Goal: Task Accomplishment & Management: Use online tool/utility

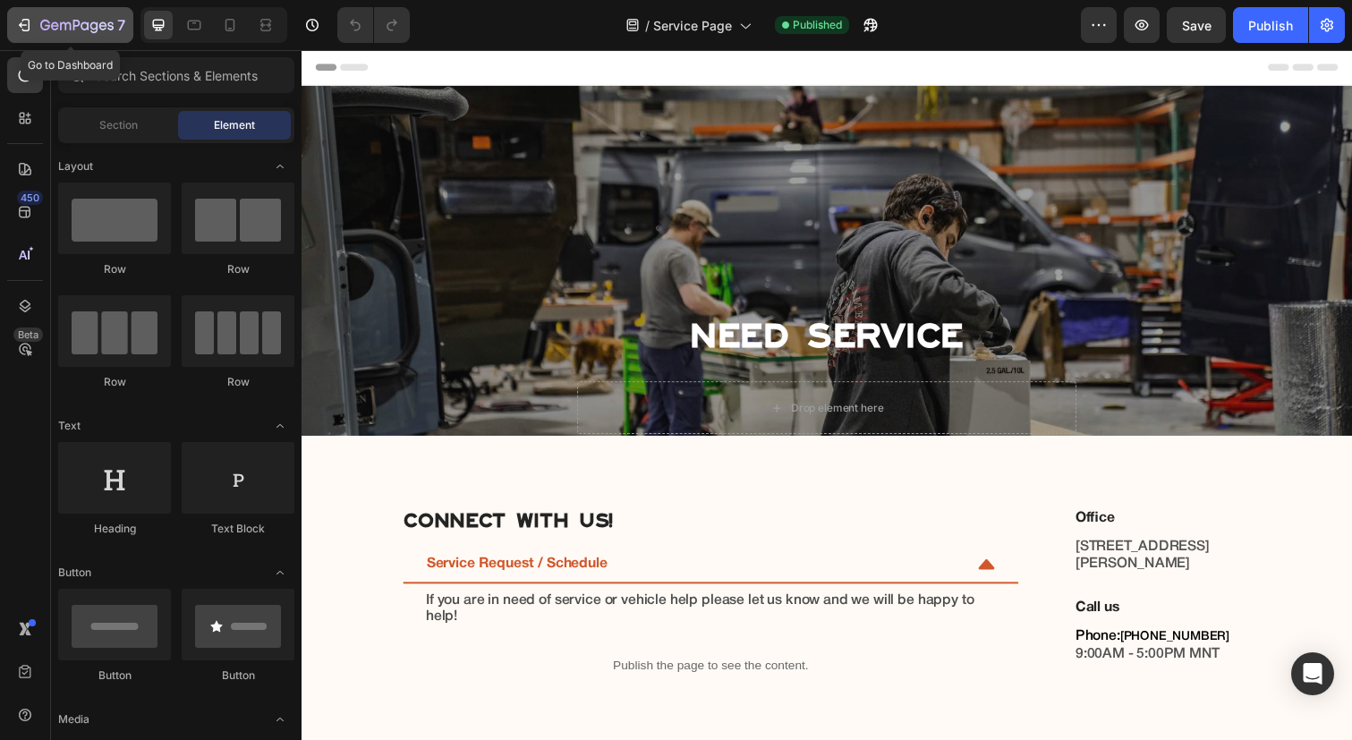
click at [30, 21] on icon "button" at bounding box center [24, 25] width 18 height 18
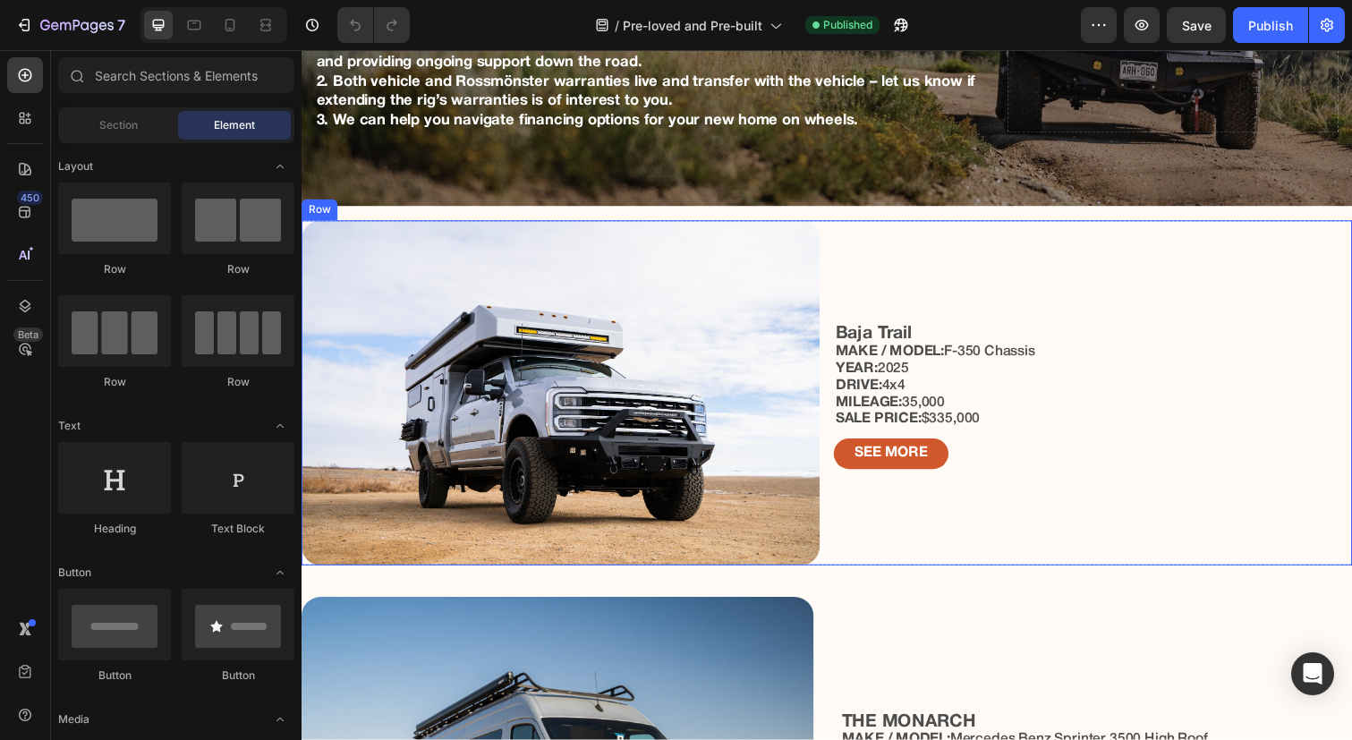
scroll to position [1260, 0]
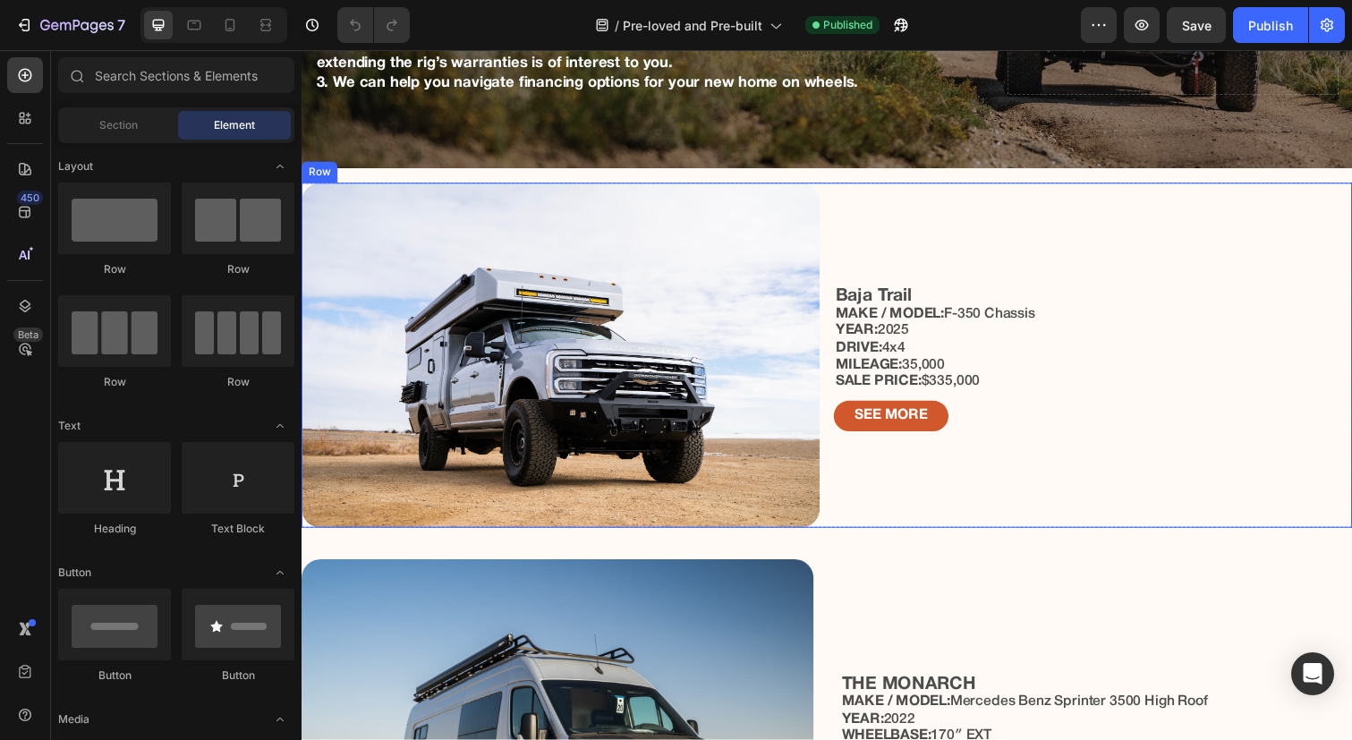
click at [1009, 229] on div "Baja Trail MAKE / MODEL: F-350 Chassis YEAR: 2025 DRIVE: 4x4 MILEAGE: 35,000 SA…" at bounding box center [1110, 362] width 530 height 353
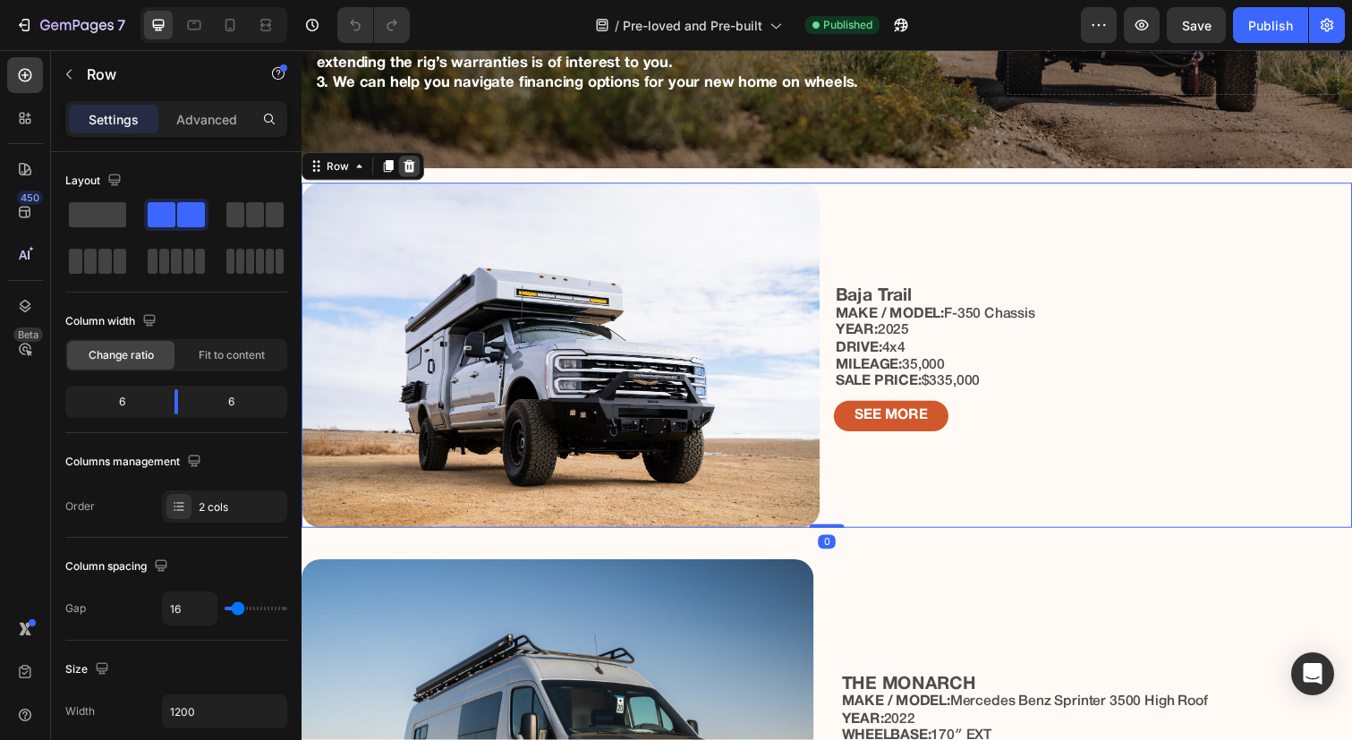
click at [415, 176] on div at bounding box center [411, 168] width 21 height 21
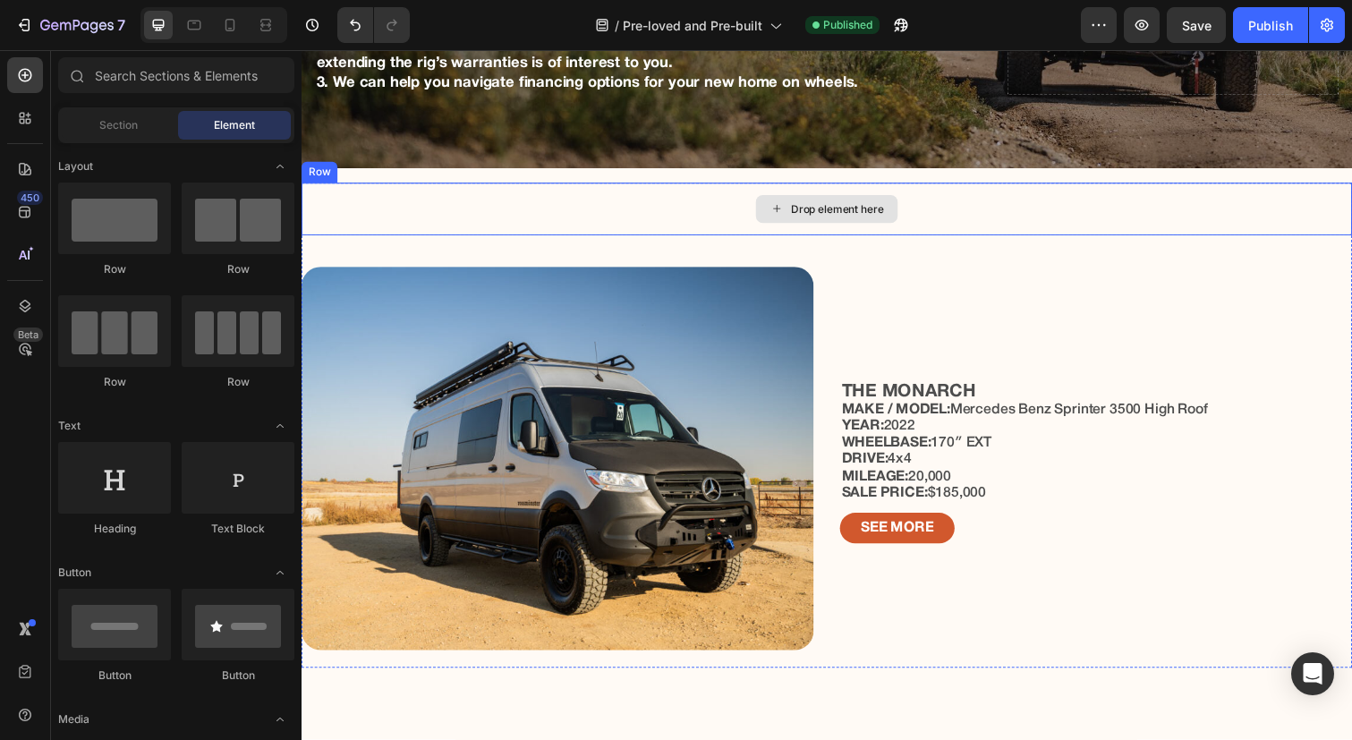
click at [1066, 192] on div "Drop element here" at bounding box center [837, 213] width 1073 height 54
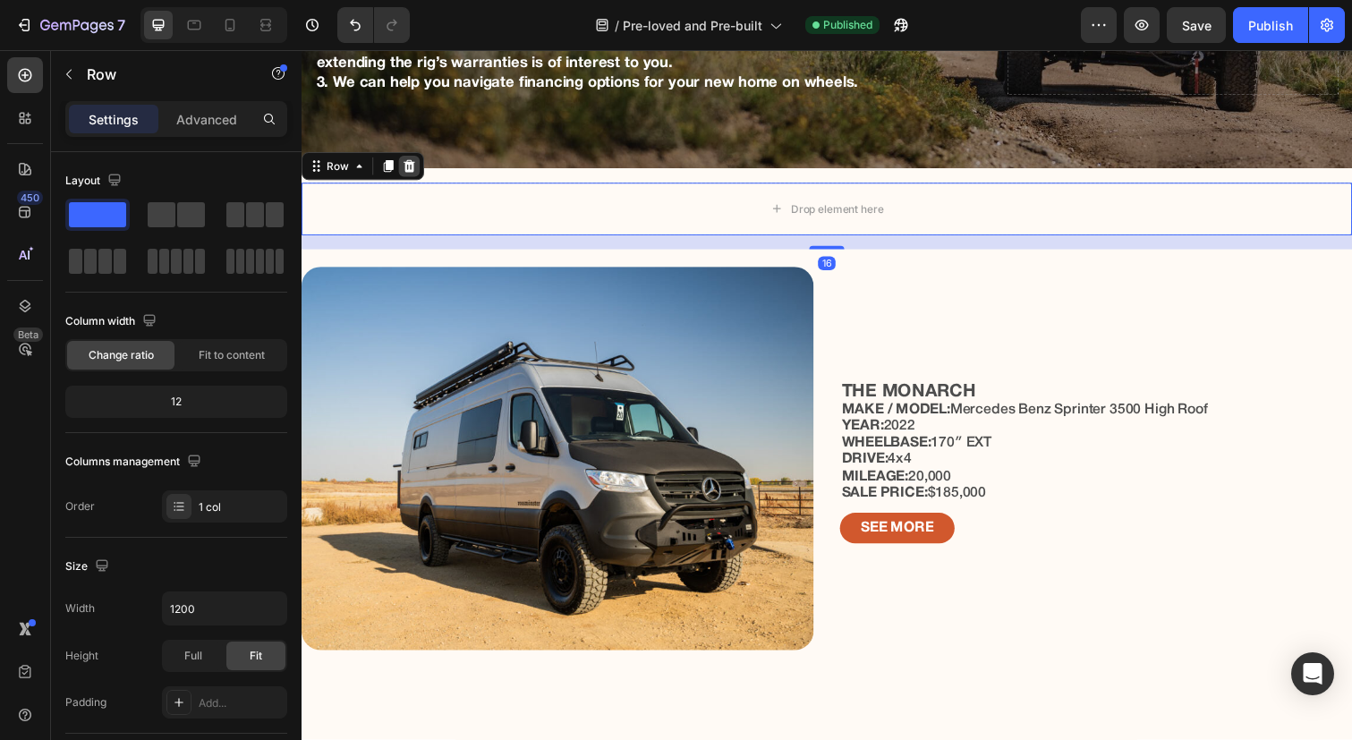
click at [410, 162] on icon at bounding box center [411, 169] width 14 height 14
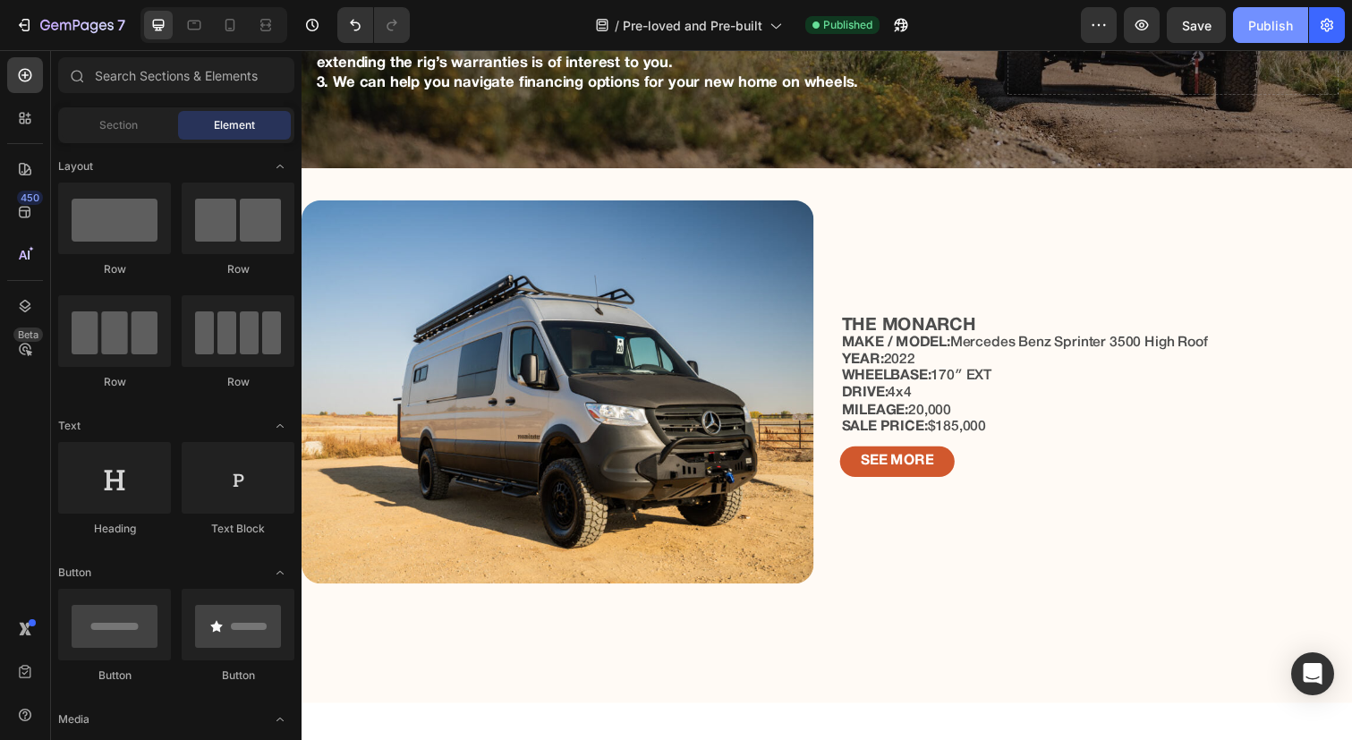
click at [1272, 16] on div "Publish" at bounding box center [1270, 25] width 45 height 19
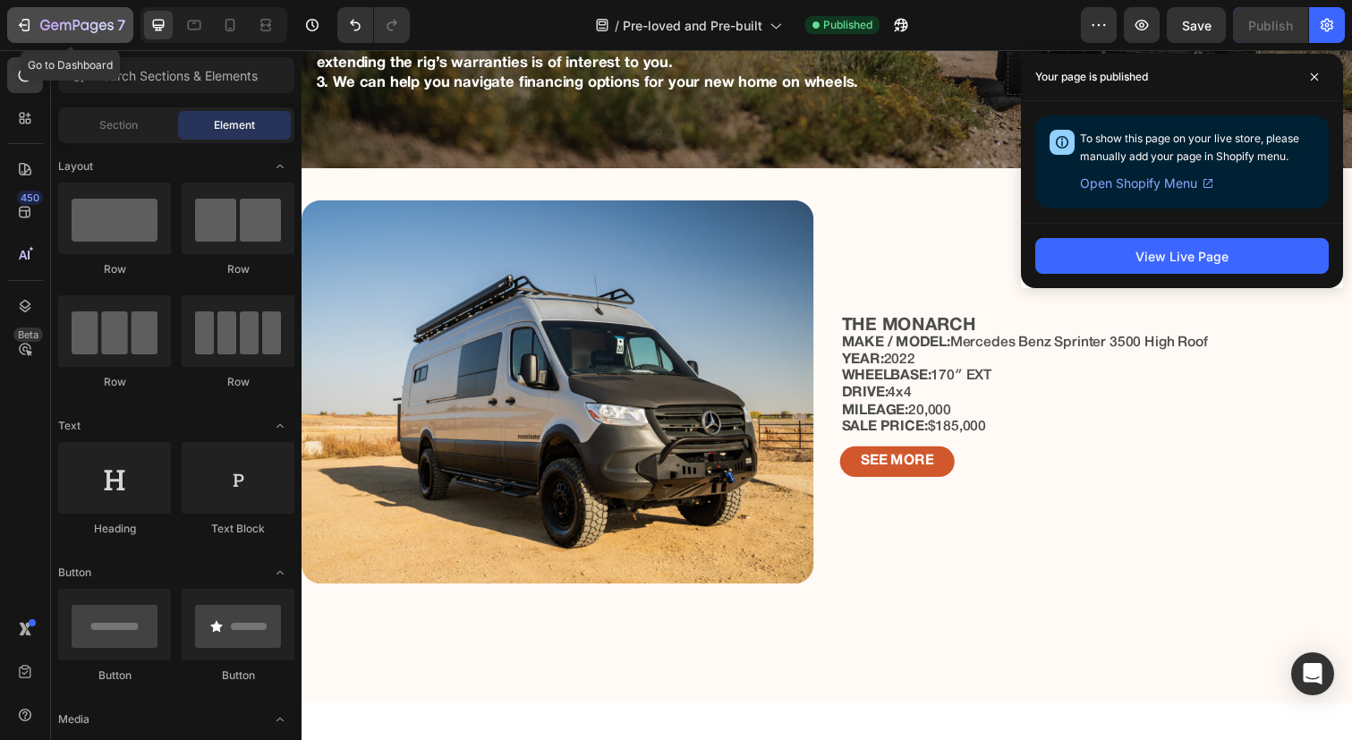
click at [15, 23] on icon "button" at bounding box center [24, 25] width 18 height 18
